Goal: Complete application form

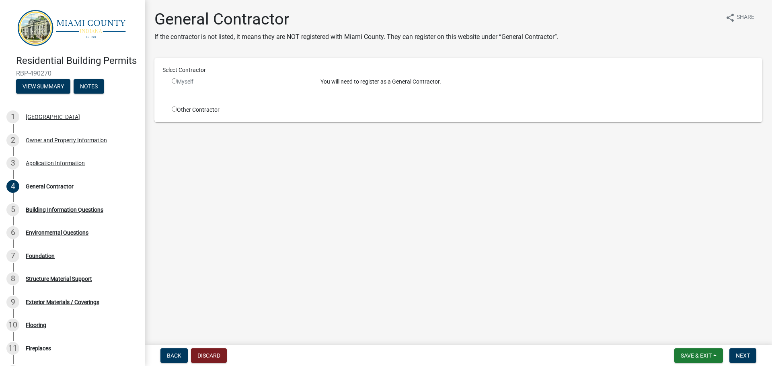
click at [173, 111] on input "radio" at bounding box center [174, 109] width 5 height 5
radio input "true"
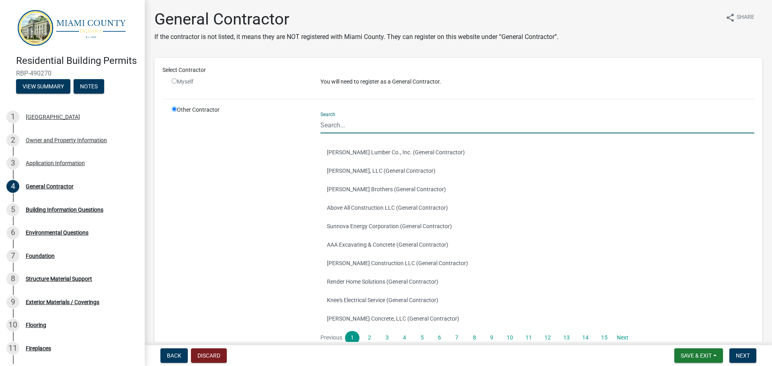
click at [364, 133] on input "Search" at bounding box center [538, 125] width 434 height 16
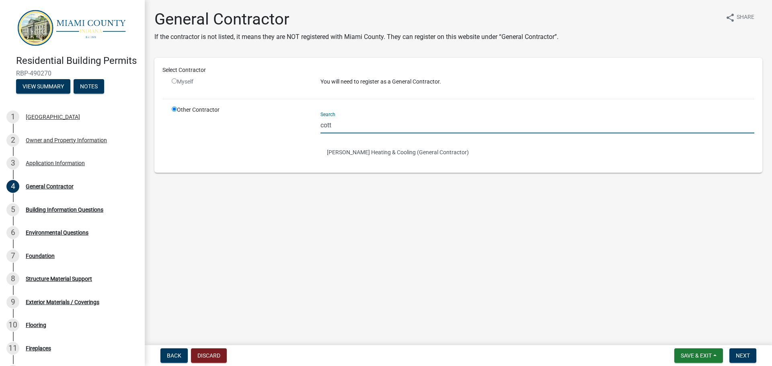
type input "cott"
